Goal: Transaction & Acquisition: Download file/media

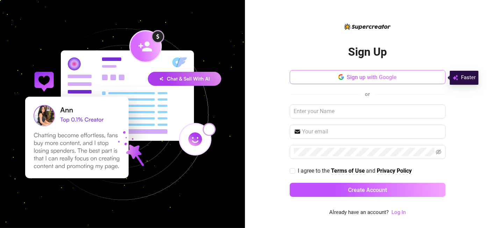
click at [370, 79] on span "Sign up with Google" at bounding box center [372, 77] width 50 height 7
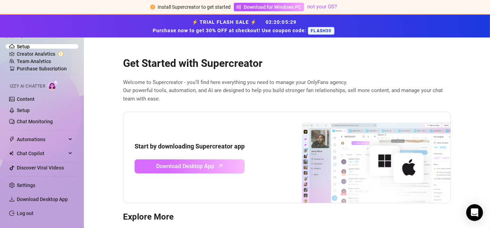
click at [186, 162] on span "Download Desktop App" at bounding box center [186, 166] width 58 height 9
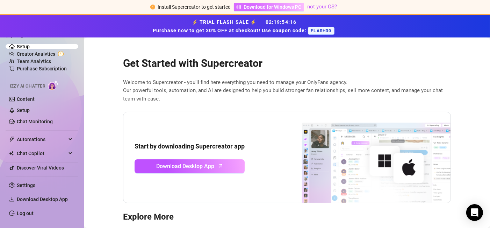
click at [255, 7] on span "Download for Windows PC" at bounding box center [273, 7] width 58 height 8
